Goal: Transaction & Acquisition: Purchase product/service

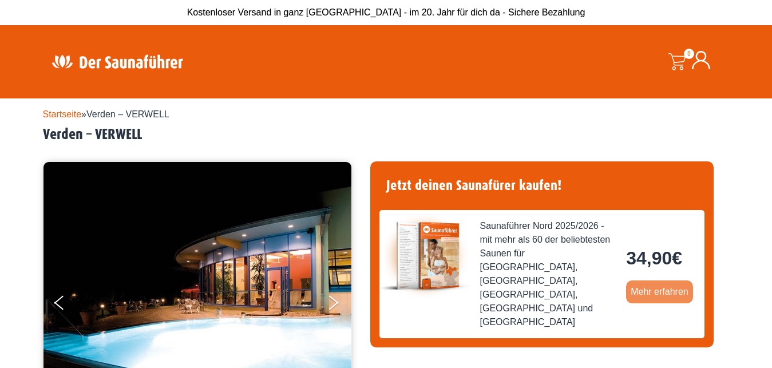
click at [646, 280] on link "Mehr erfahren" at bounding box center [659, 291] width 67 height 23
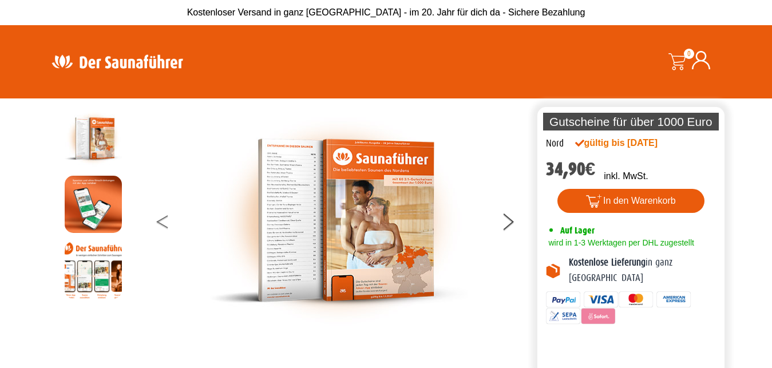
click at [165, 227] on button at bounding box center [171, 223] width 29 height 29
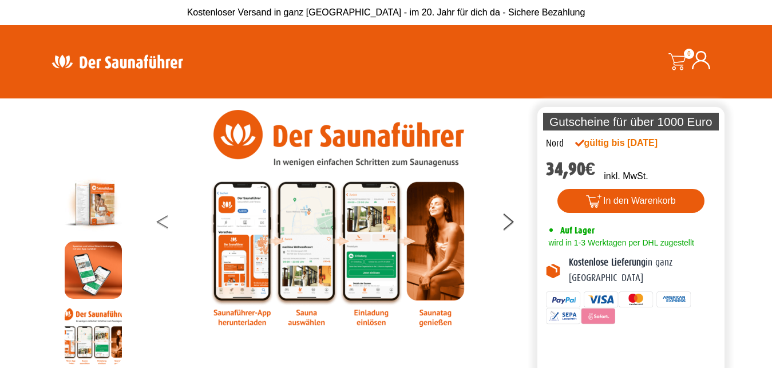
click at [165, 227] on button at bounding box center [171, 223] width 29 height 29
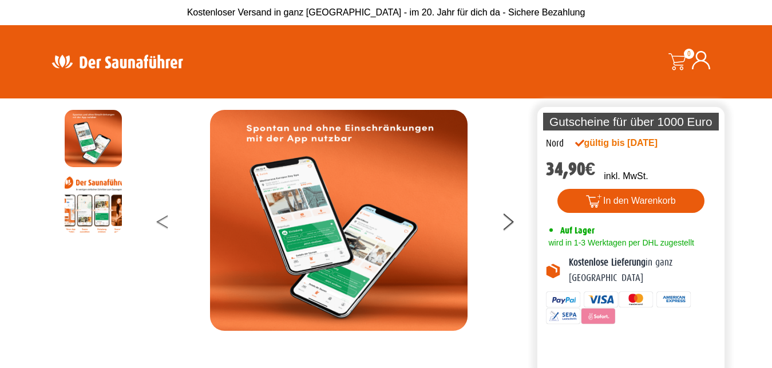
click at [165, 227] on button at bounding box center [171, 223] width 29 height 29
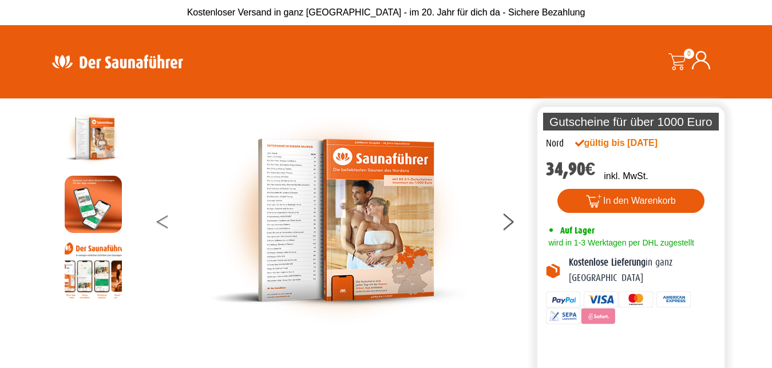
click at [165, 227] on button at bounding box center [171, 223] width 29 height 29
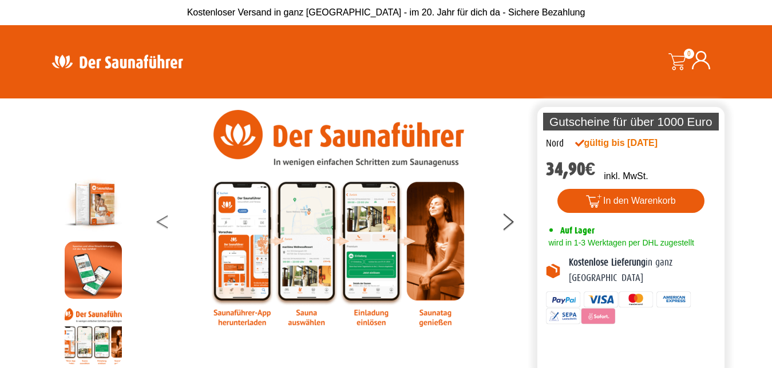
click at [165, 227] on button at bounding box center [171, 223] width 29 height 29
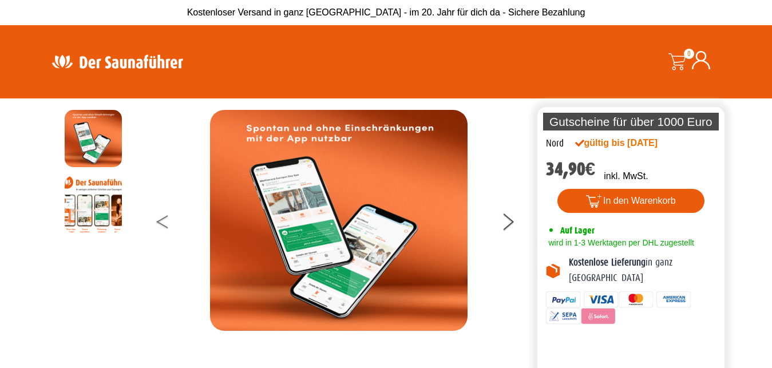
click at [165, 227] on button at bounding box center [171, 223] width 29 height 29
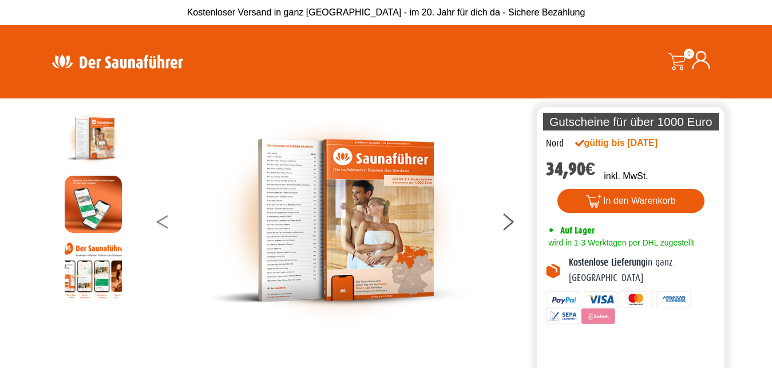
click at [165, 227] on button at bounding box center [171, 223] width 29 height 29
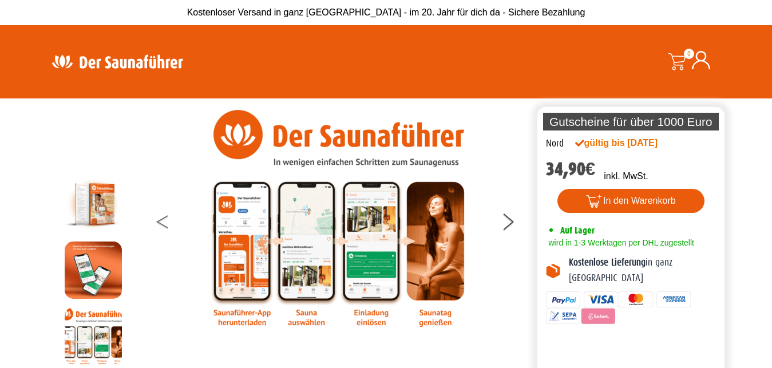
click at [165, 227] on button at bounding box center [171, 223] width 29 height 29
